Goal: Transaction & Acquisition: Purchase product/service

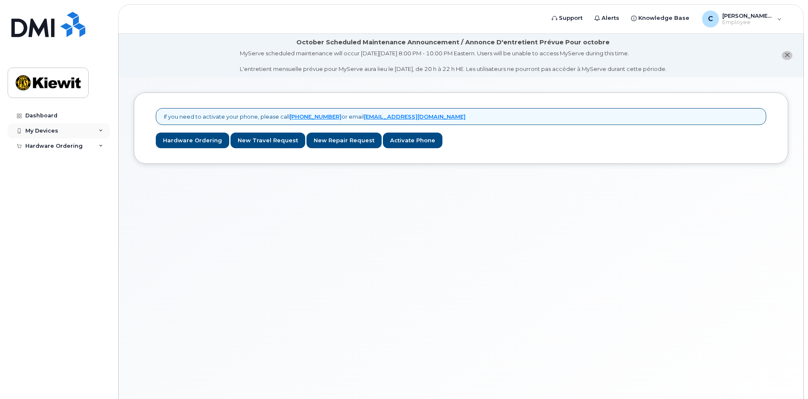
click at [81, 130] on div "My Devices" at bounding box center [59, 130] width 102 height 15
click at [97, 150] on div "Hardware Ordering" at bounding box center [59, 145] width 102 height 15
click at [51, 162] on div "New Order" at bounding box center [45, 161] width 32 height 8
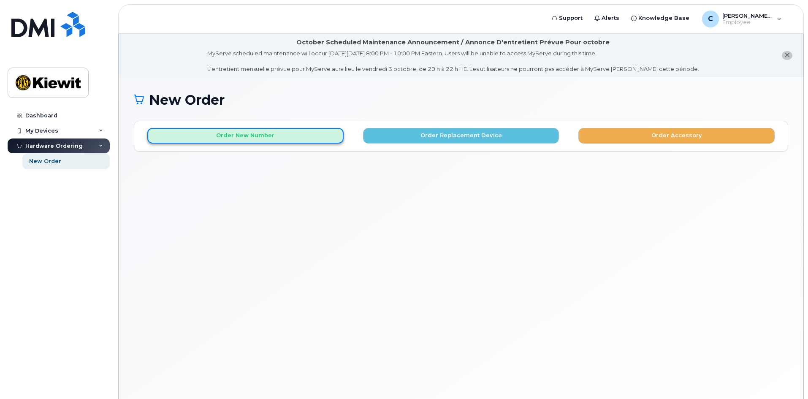
click at [306, 138] on button "Order New Number" at bounding box center [245, 136] width 196 height 16
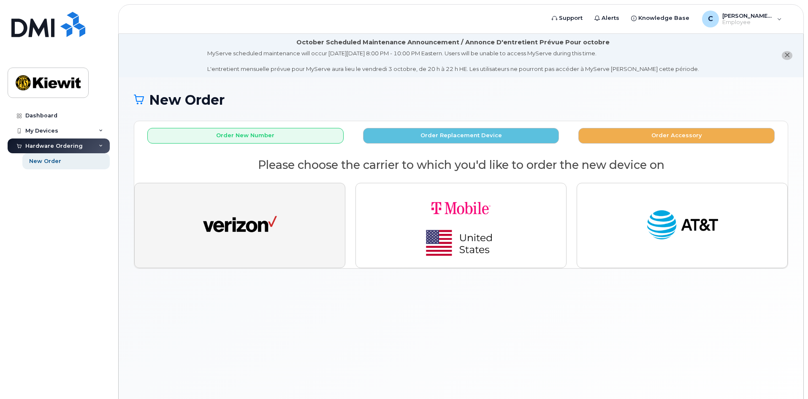
click at [287, 240] on button "button" at bounding box center [239, 225] width 211 height 85
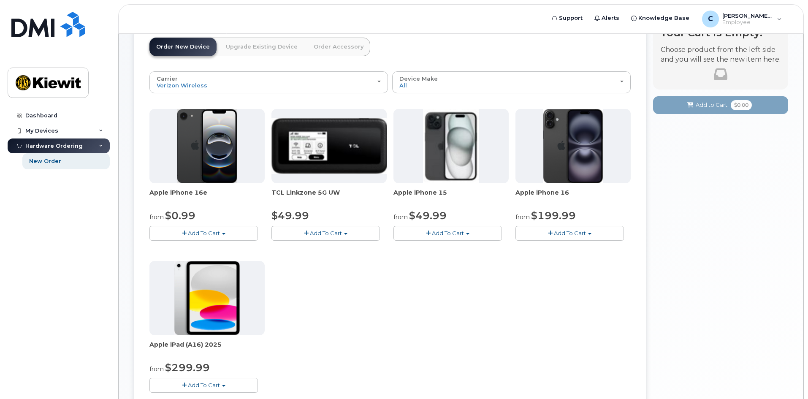
scroll to position [84, 0]
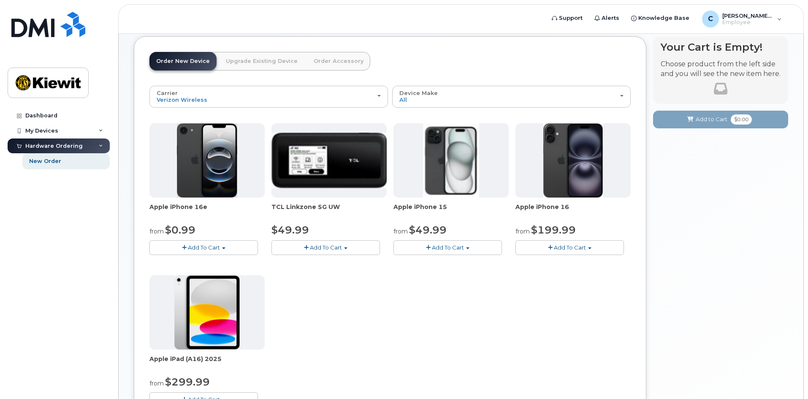
click at [225, 248] on span "button" at bounding box center [223, 248] width 3 height 2
click at [218, 251] on span "Add To Cart" at bounding box center [204, 247] width 32 height 7
click at [210, 154] on img at bounding box center [207, 160] width 61 height 74
click at [223, 248] on span "button" at bounding box center [223, 248] width 3 height 2
click at [209, 263] on link "$0.99 - 2 Year Activation (128GB)" at bounding box center [206, 263] width 109 height 11
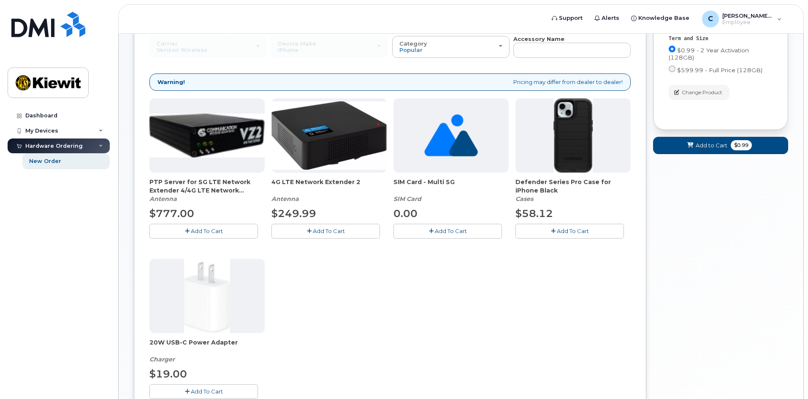
scroll to position [133, 0]
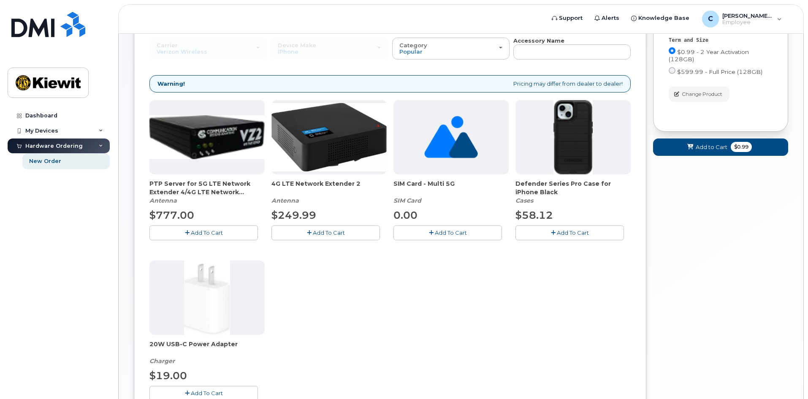
click at [446, 235] on span "Add To Cart" at bounding box center [451, 232] width 32 height 7
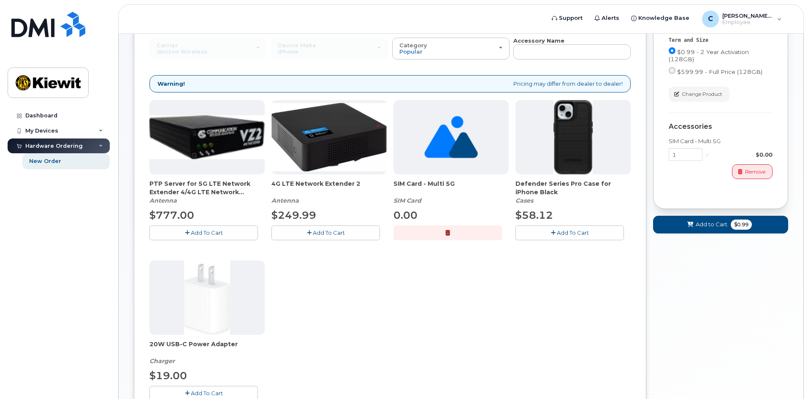
click at [579, 234] on span "Add To Cart" at bounding box center [573, 232] width 32 height 7
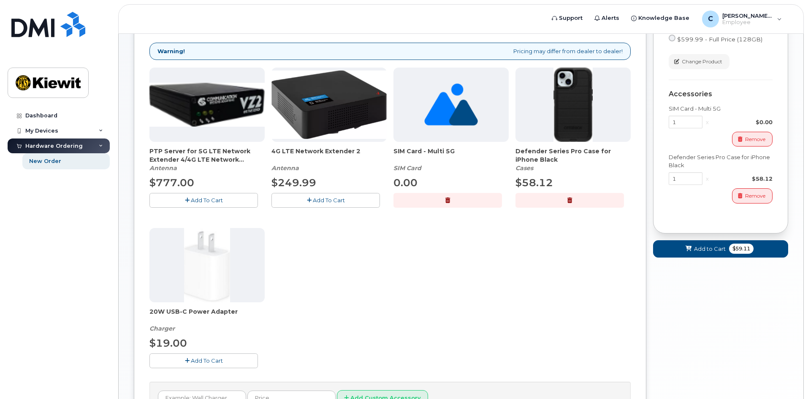
scroll to position [218, 0]
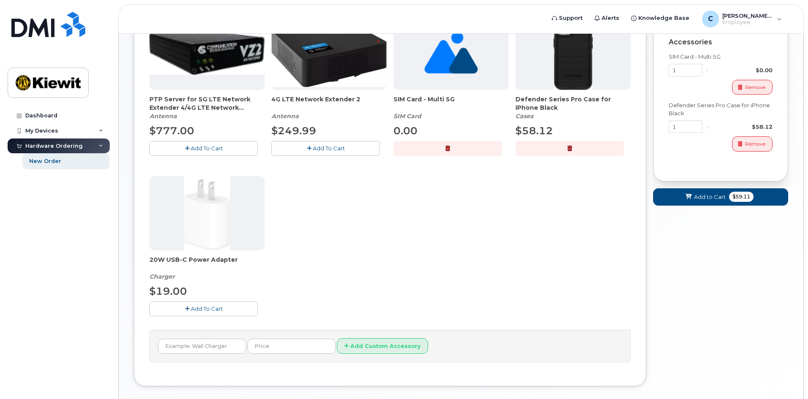
click at [215, 308] on span "Add To Cart" at bounding box center [207, 308] width 32 height 7
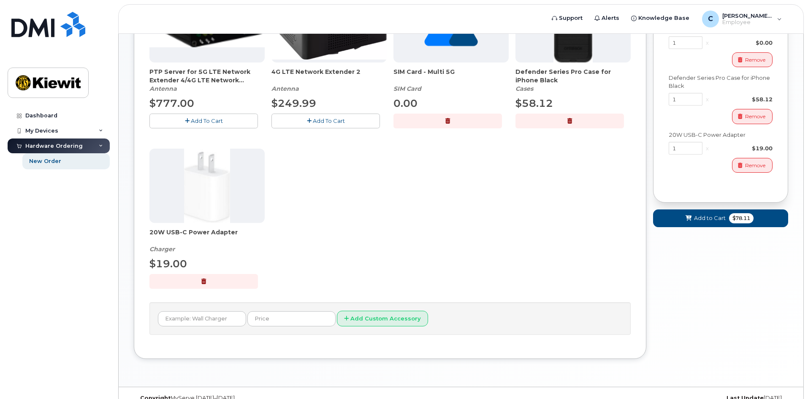
scroll to position [260, 0]
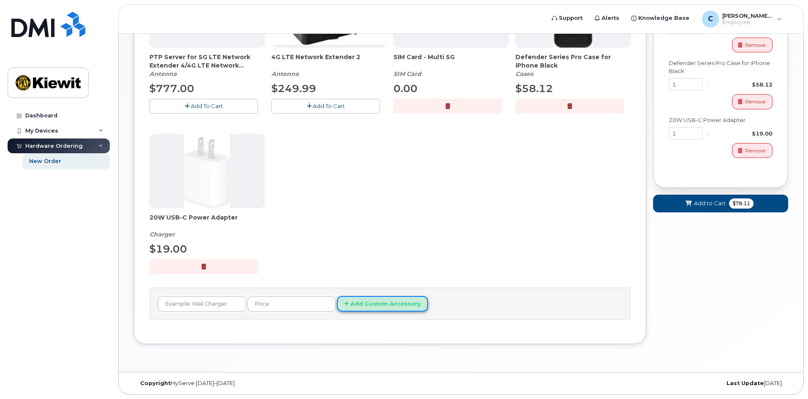
click at [342, 301] on button "Add Custom Accessory" at bounding box center [382, 304] width 91 height 16
click at [203, 304] on input "text" at bounding box center [202, 303] width 88 height 15
type input "charging cord"
click at [358, 306] on button "Add Custom Accessory" at bounding box center [382, 304] width 91 height 16
drag, startPoint x: 223, startPoint y: 306, endPoint x: 163, endPoint y: 304, distance: 60.4
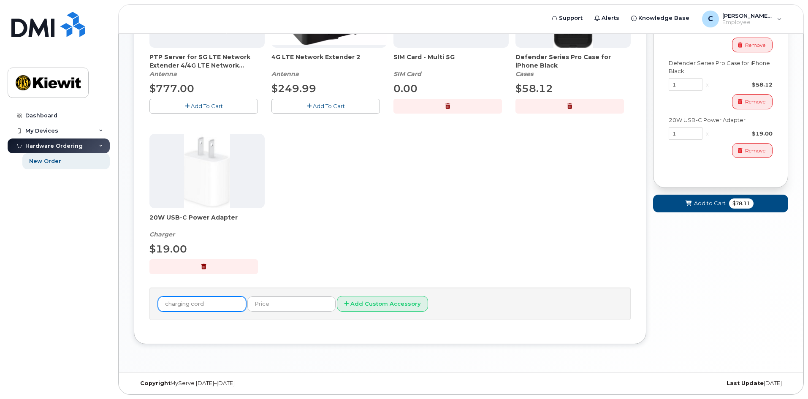
click at [163, 304] on input "charging cord" at bounding box center [202, 303] width 88 height 15
click at [414, 205] on div "PTP Server for 5G LTE Network Extender 4/4G LTE Network Extender 3 Antenna $777…" at bounding box center [389, 130] width 481 height 314
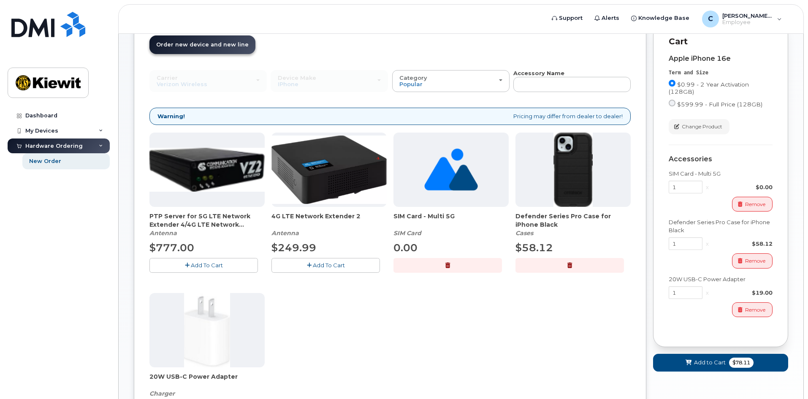
scroll to position [91, 0]
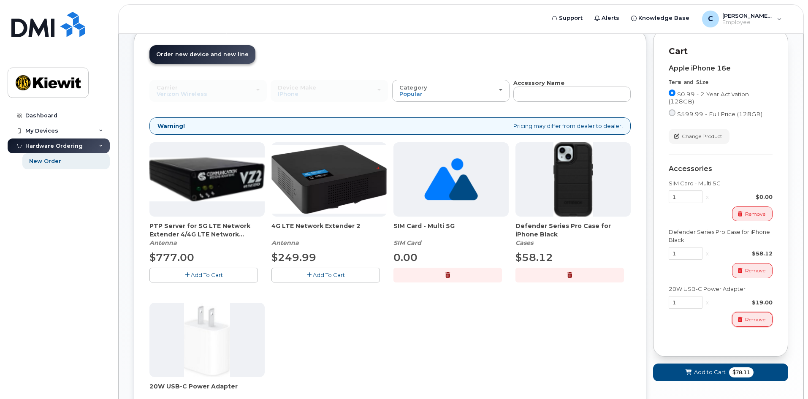
click at [755, 321] on span "Remove" at bounding box center [755, 320] width 20 height 8
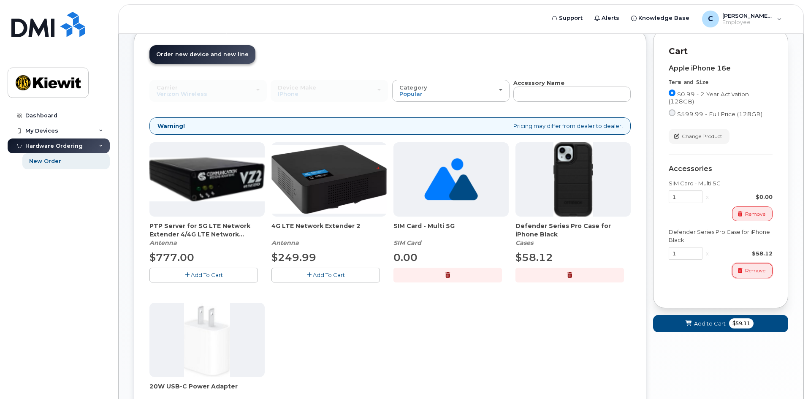
click at [756, 273] on span "Remove" at bounding box center [755, 271] width 20 height 8
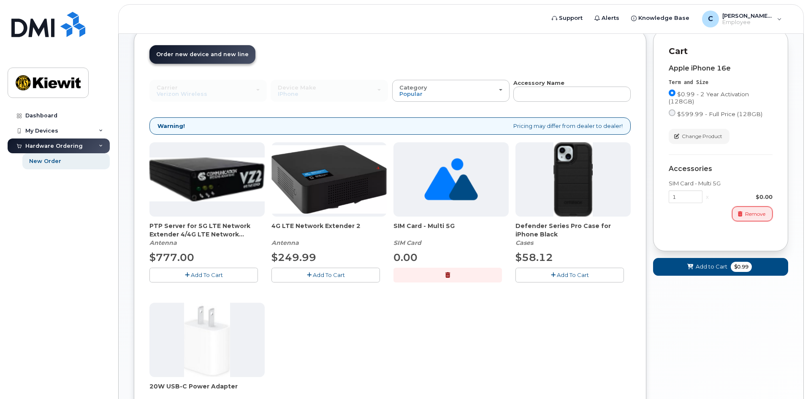
click at [756, 210] on span "Remove" at bounding box center [755, 214] width 20 height 8
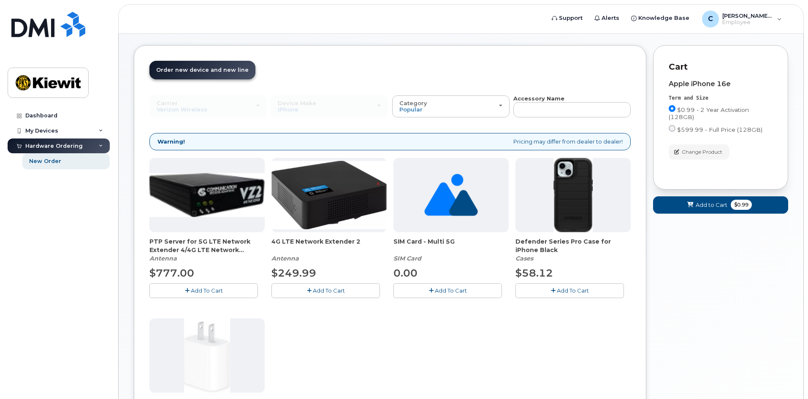
scroll to position [0, 0]
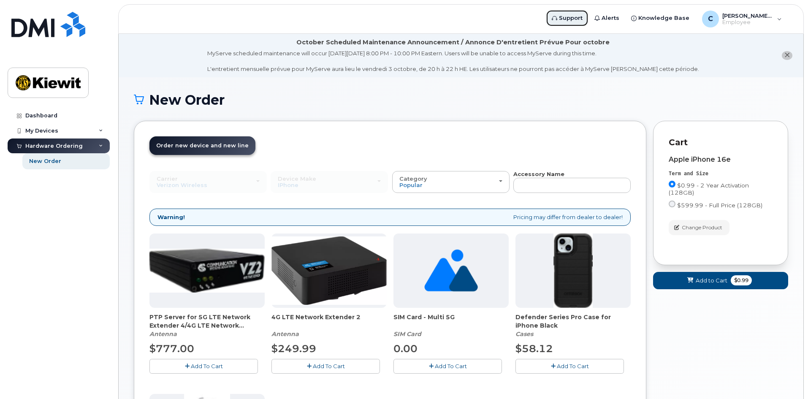
click at [568, 16] on span "Support" at bounding box center [571, 18] width 24 height 8
